Goal: Check status: Check status

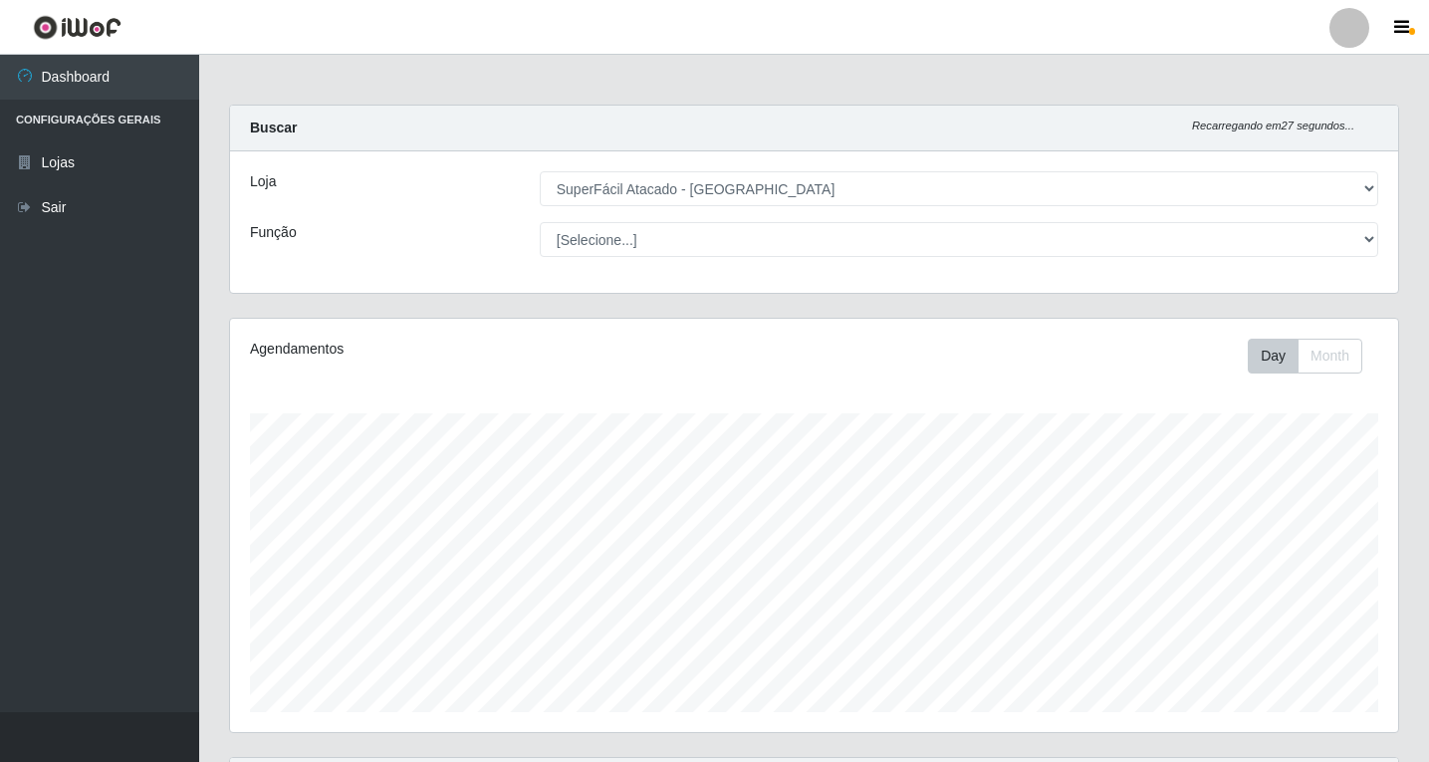
select select "503"
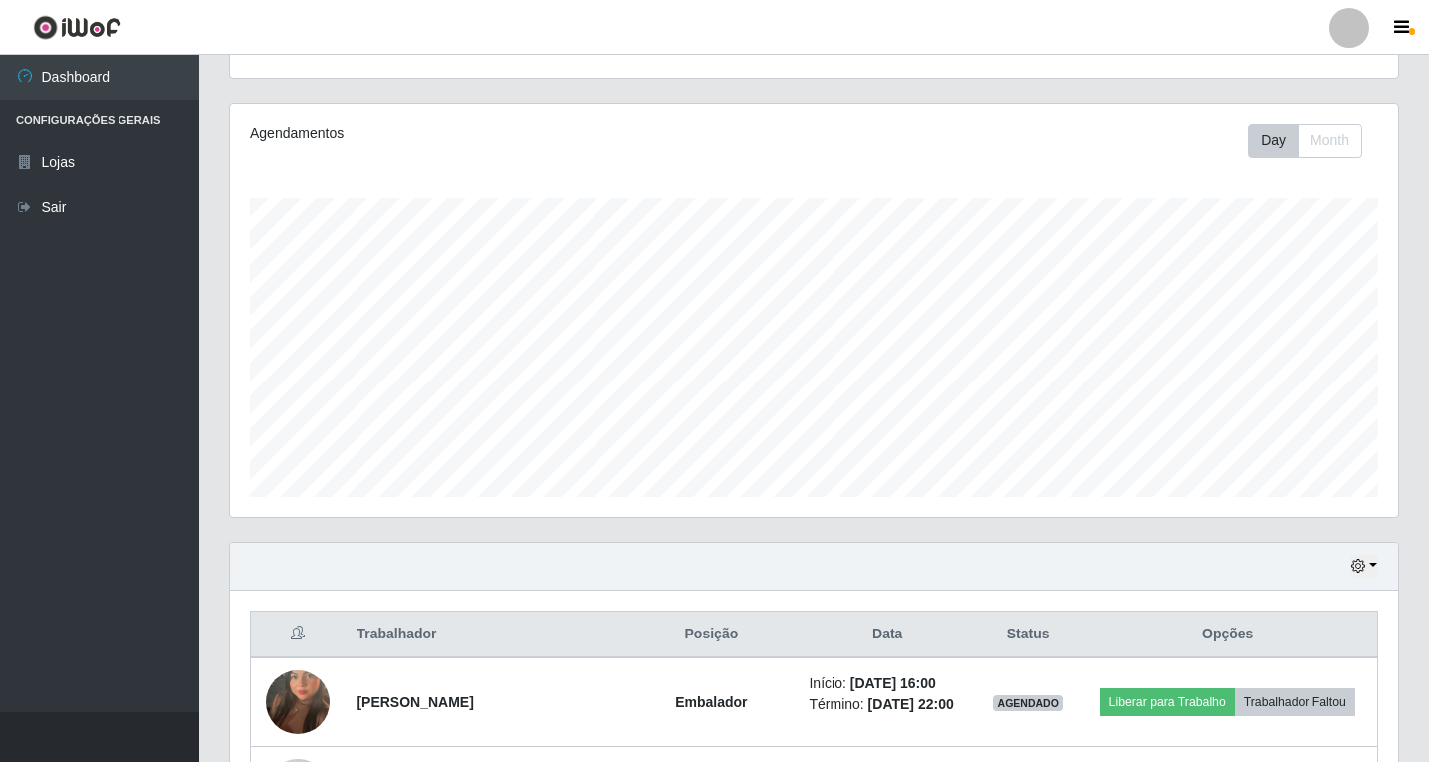
scroll to position [42, 0]
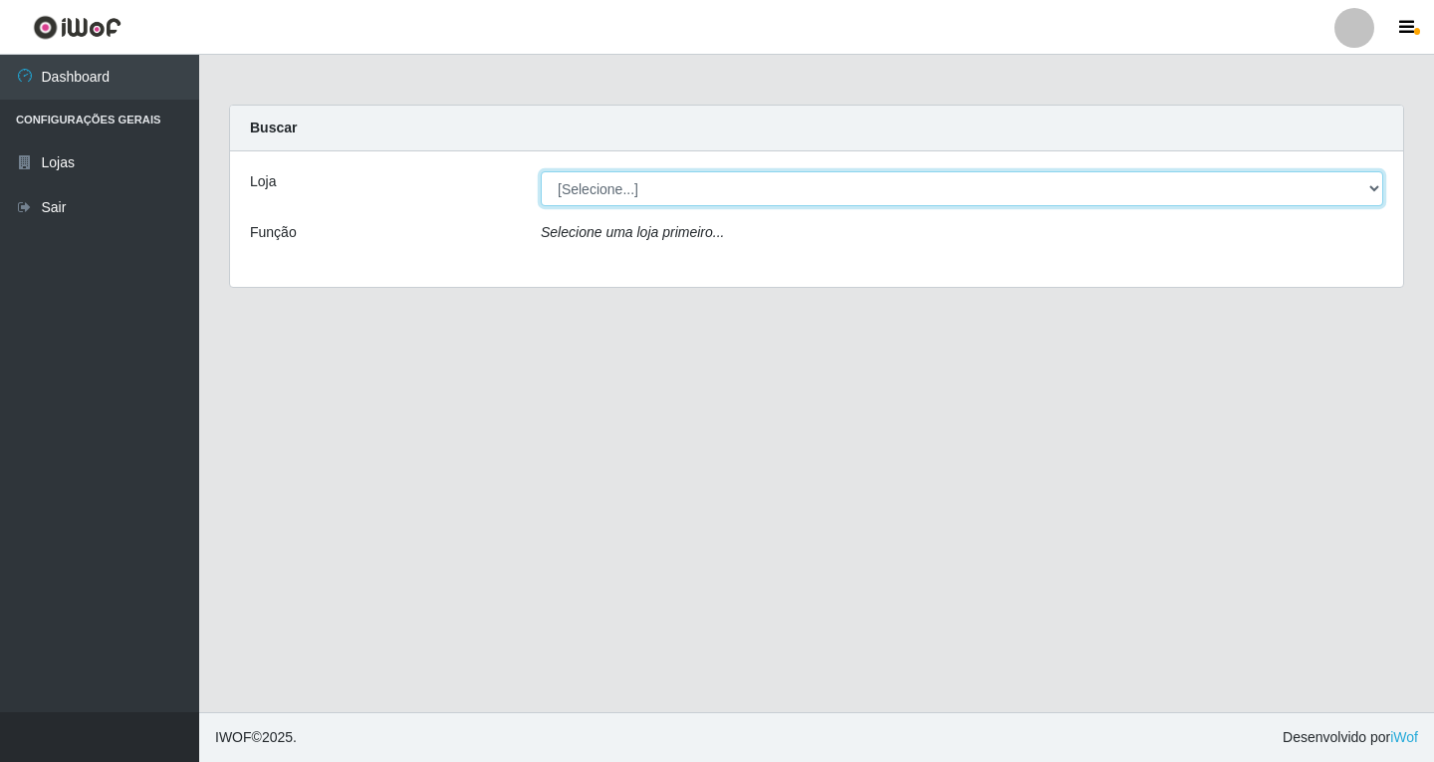
click at [1064, 198] on select "[Selecione...] SuperFácil Atacado - [GEOGRAPHIC_DATA]" at bounding box center [962, 188] width 842 height 35
select select "503"
click at [541, 171] on select "[Selecione...] SuperFácil Atacado - [GEOGRAPHIC_DATA]" at bounding box center [962, 188] width 842 height 35
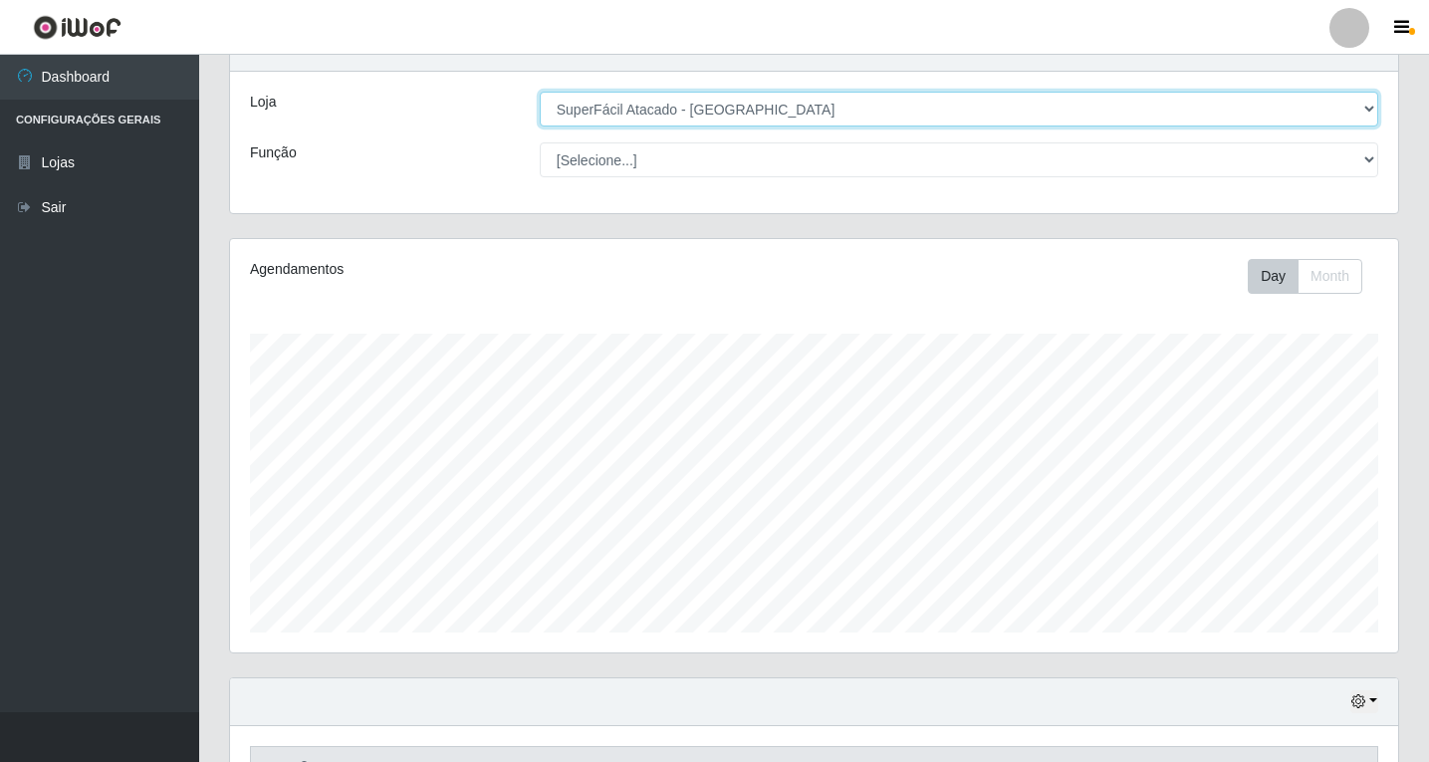
scroll to position [206, 0]
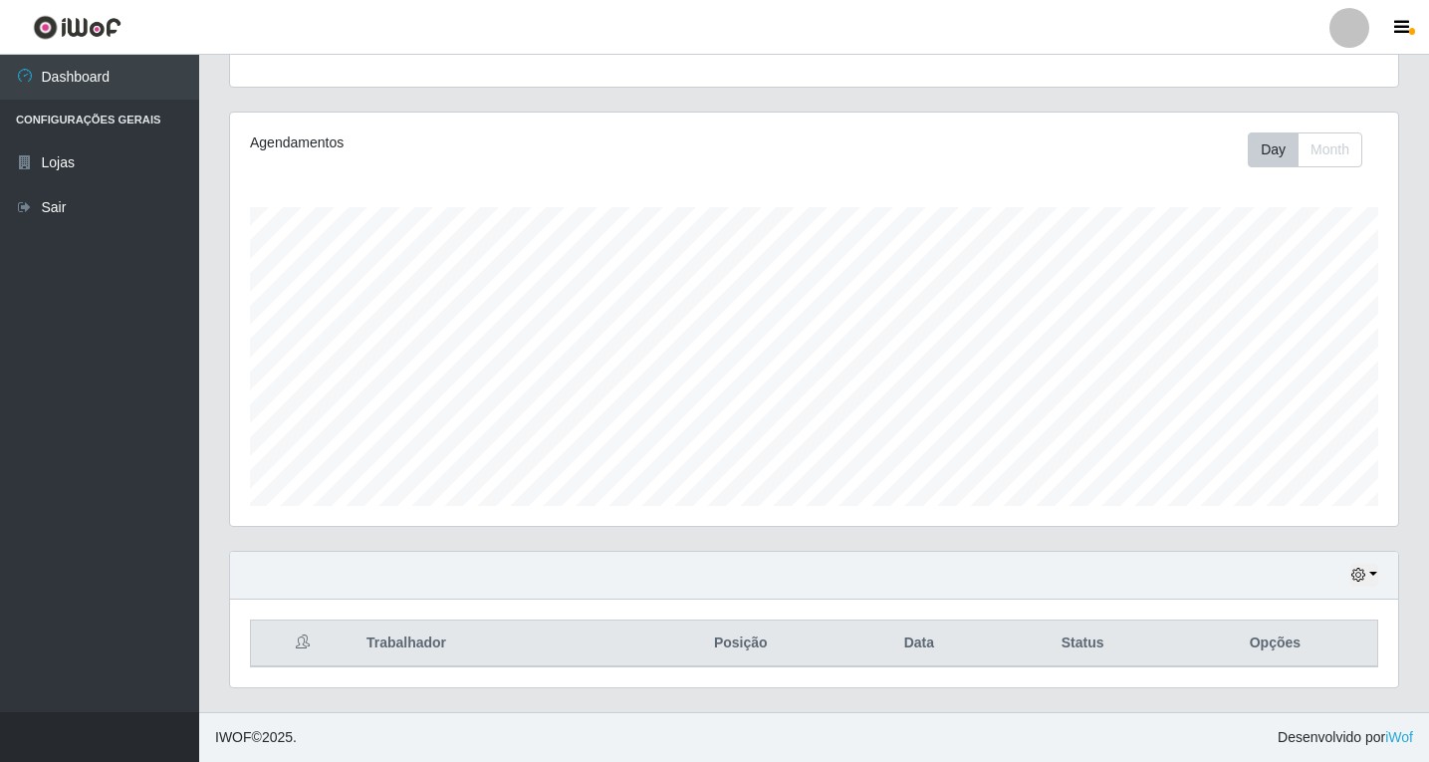
click at [1361, 590] on div "Hoje 1 dia 3 dias 1 Semana Não encerrados" at bounding box center [814, 576] width 1168 height 48
click at [1374, 577] on button "button" at bounding box center [1364, 575] width 28 height 23
click at [1291, 512] on button "1 Semana" at bounding box center [1298, 501] width 157 height 42
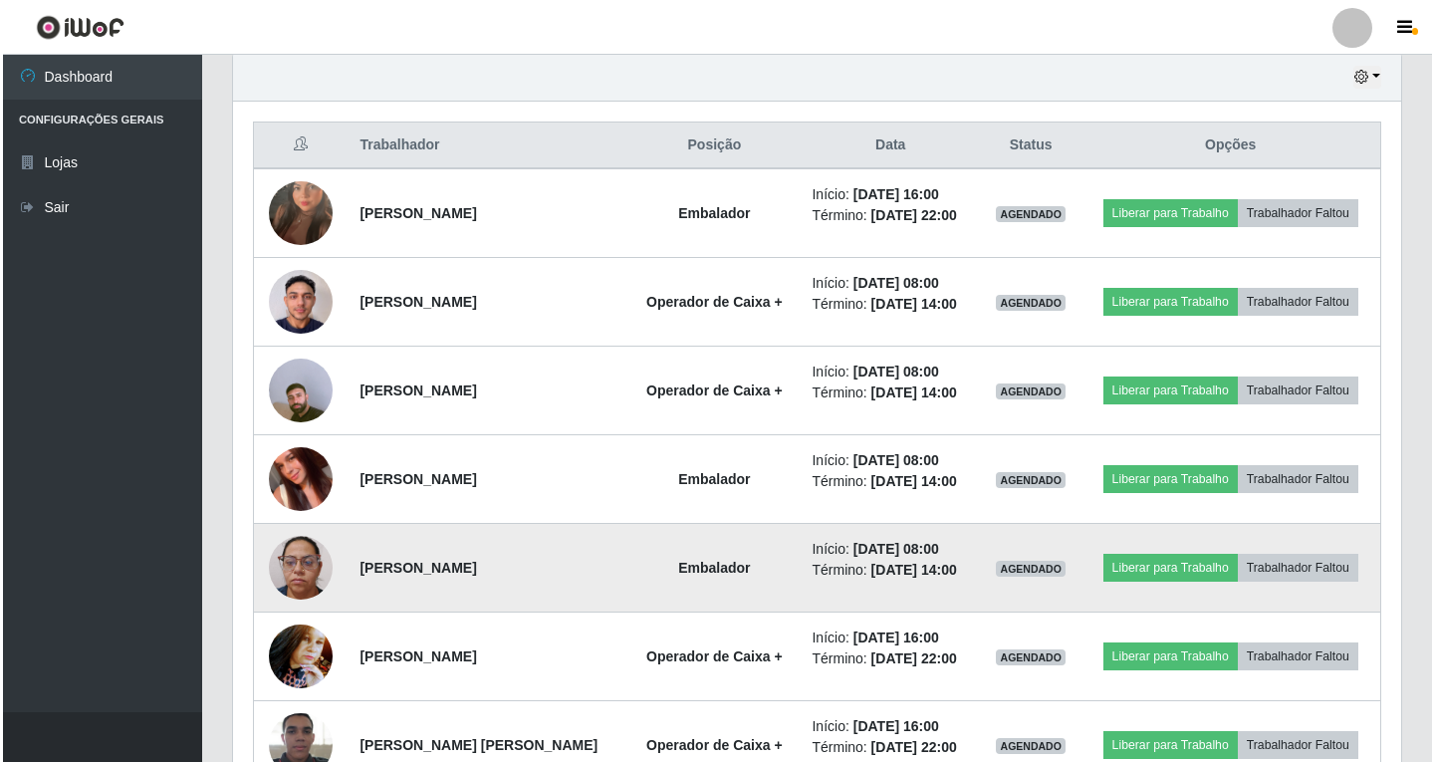
scroll to position [604, 0]
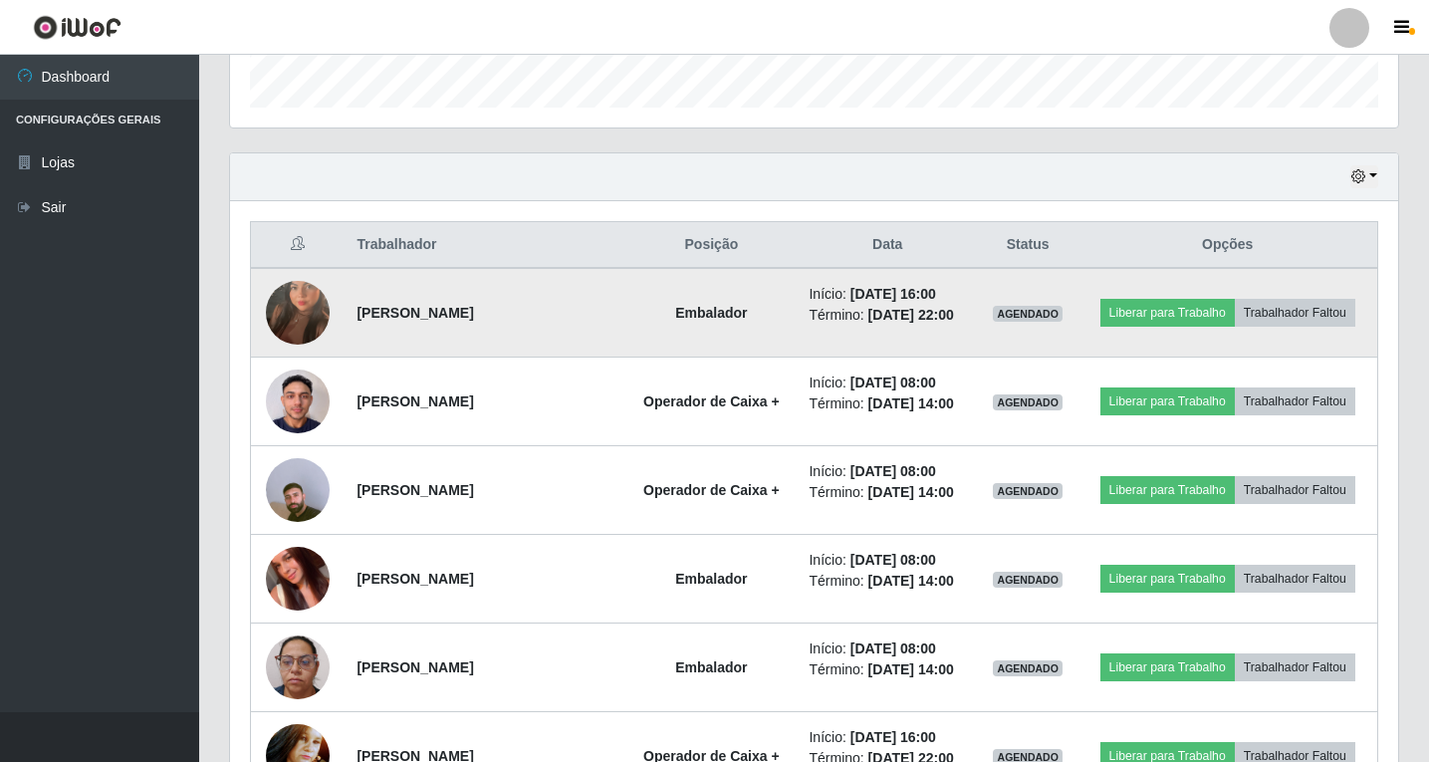
click at [306, 301] on img at bounding box center [298, 312] width 64 height 113
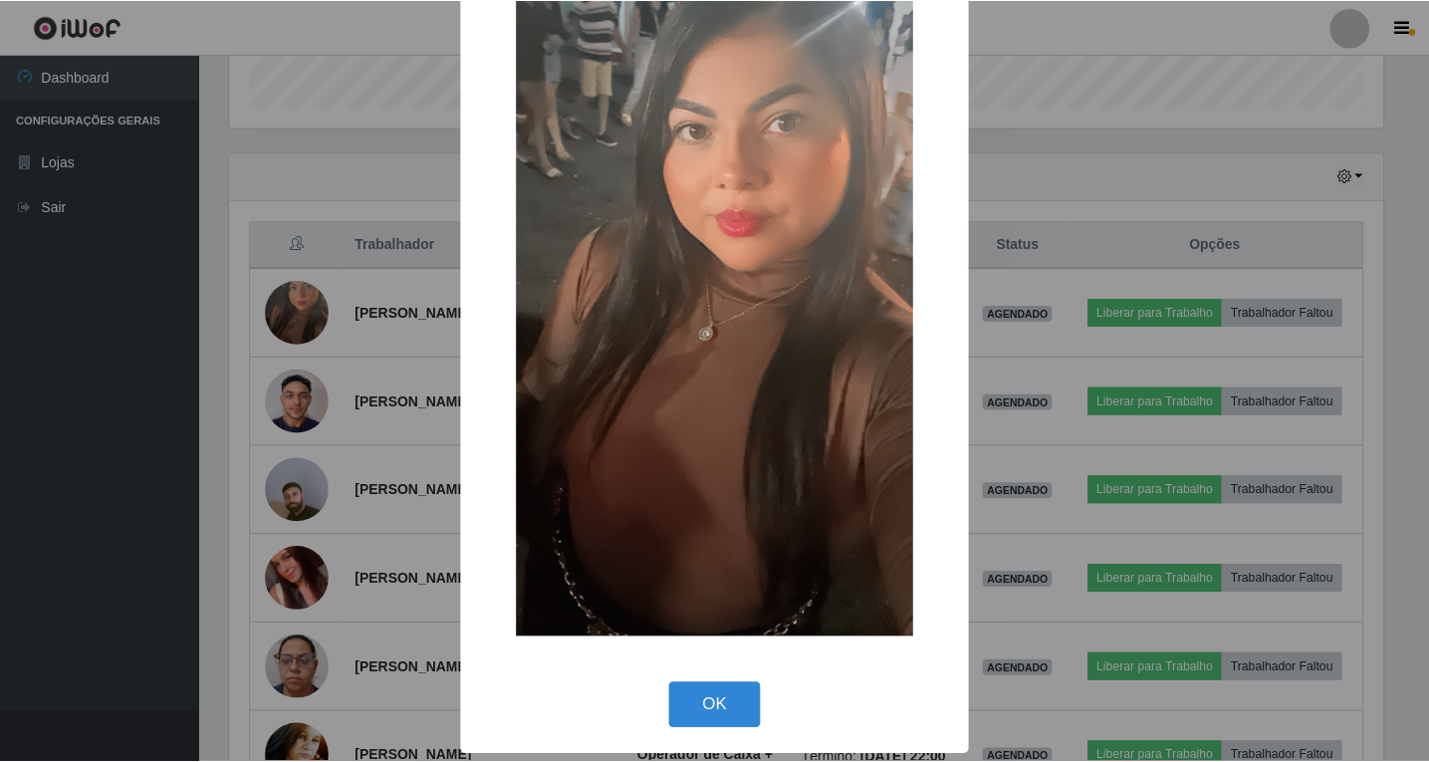
scroll to position [120, 0]
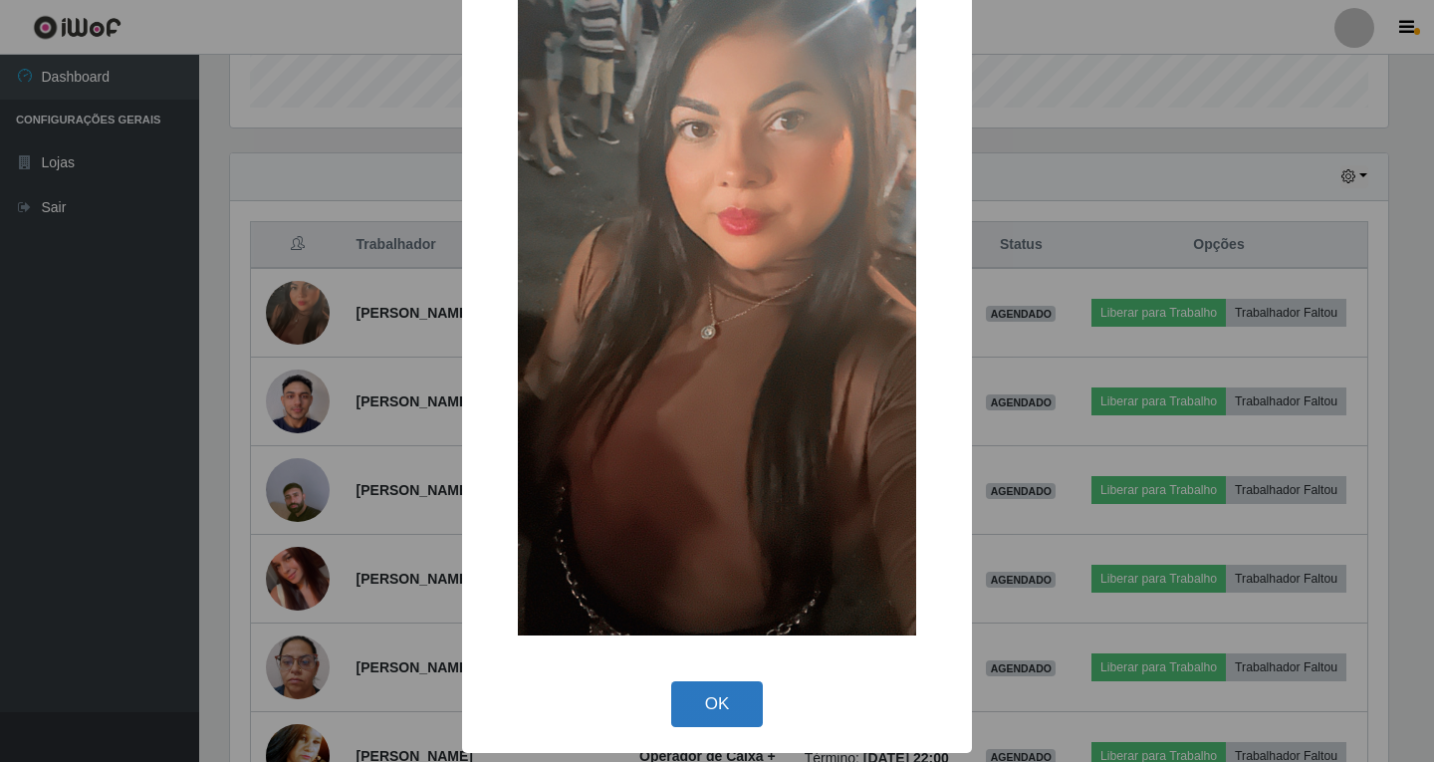
click at [738, 714] on button "OK" at bounding box center [717, 704] width 93 height 47
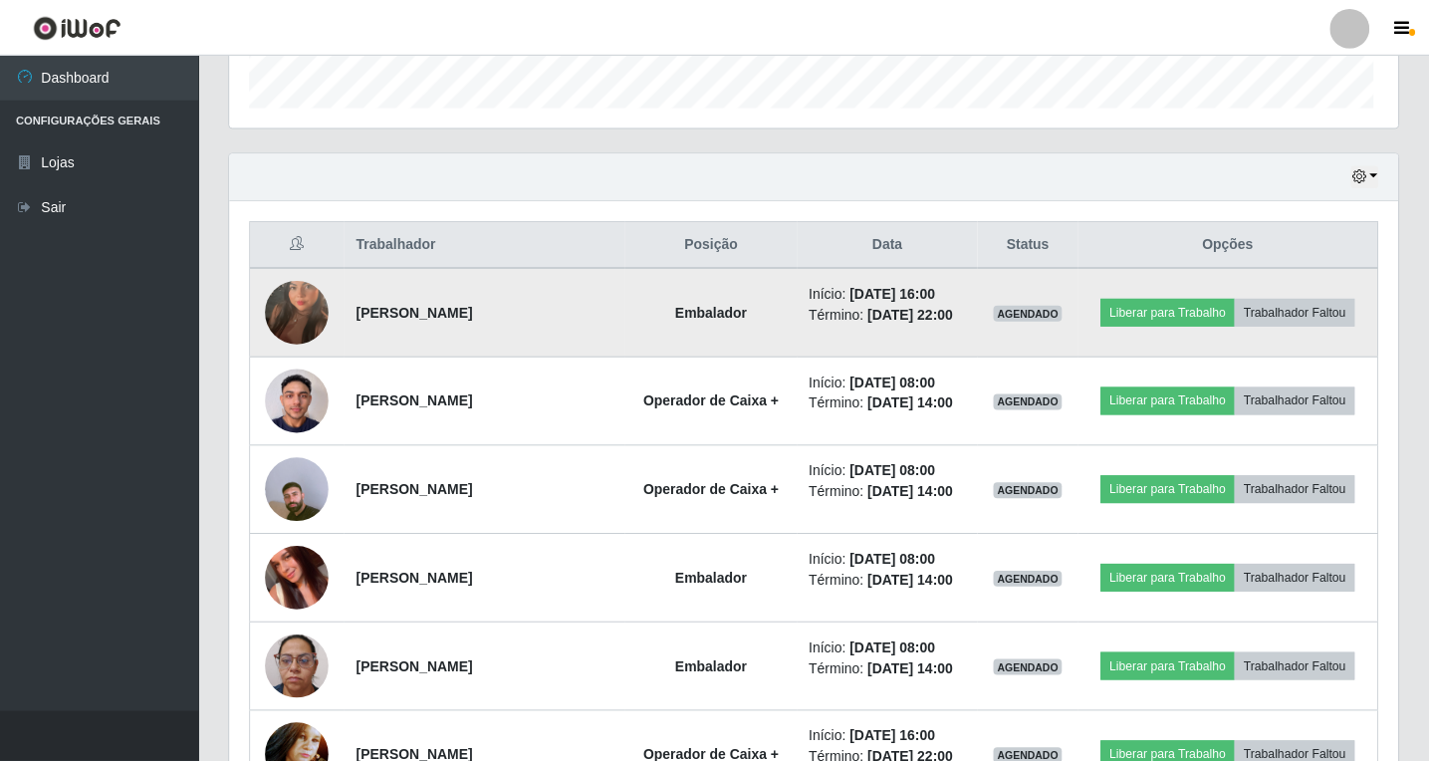
scroll to position [413, 1168]
